Goal: Task Accomplishment & Management: Use online tool/utility

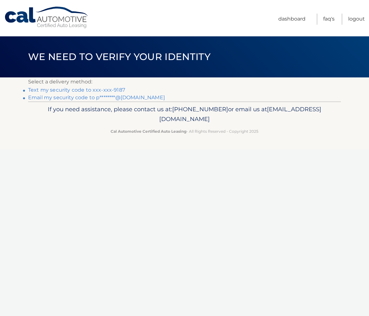
click at [120, 90] on link "Text my security code to xxx-xxx-9187" at bounding box center [76, 90] width 97 height 6
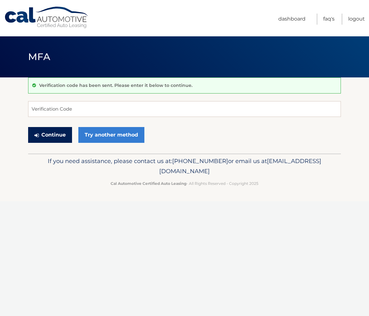
click at [66, 132] on button "Continue" at bounding box center [50, 135] width 44 height 16
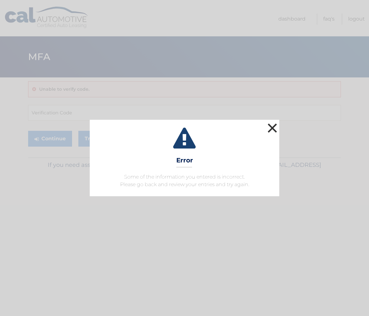
click at [275, 126] on button "×" at bounding box center [272, 128] width 13 height 13
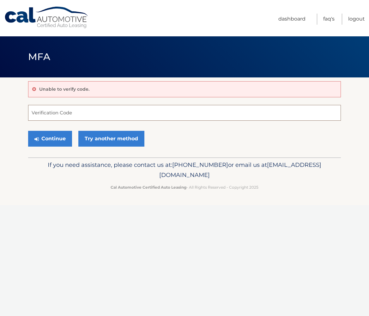
click at [161, 113] on input "Verification Code" at bounding box center [184, 113] width 313 height 16
click at [145, 106] on input "Verification Code" at bounding box center [184, 113] width 313 height 16
click at [145, 112] on input "Verification Code" at bounding box center [184, 113] width 313 height 16
type input "361585"
click at [60, 139] on button "Continue" at bounding box center [50, 139] width 44 height 16
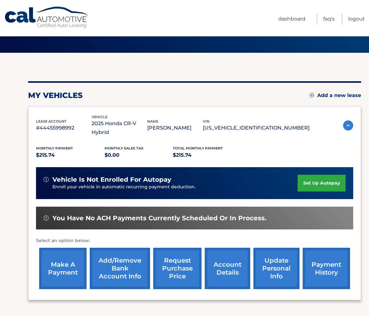
scroll to position [26, 0]
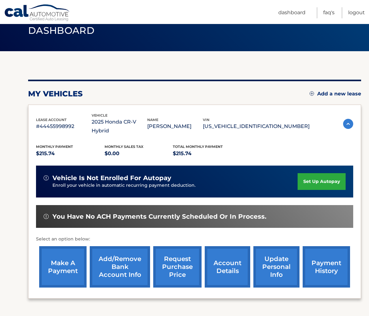
click at [67, 254] on link "make a payment" at bounding box center [62, 266] width 47 height 41
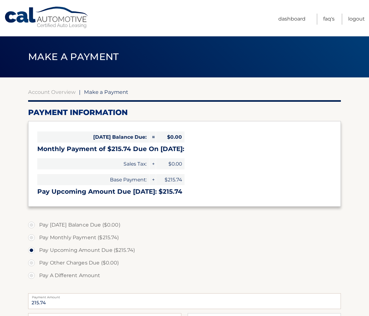
select select "ZDAzYzBlNjAtZDBhZS00NTZhLWIwMzEtOGNhNTI2MWQ0NGJl"
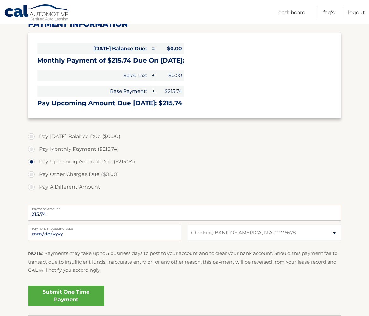
scroll to position [88, 0]
